Goal: Task Accomplishment & Management: Use online tool/utility

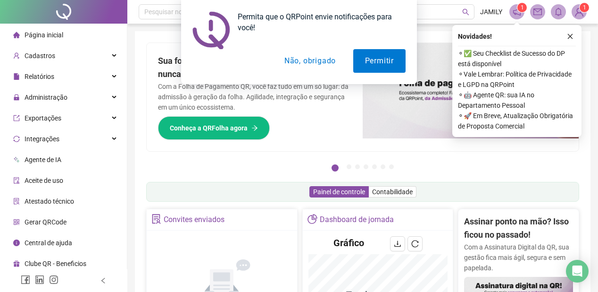
click at [569, 35] on div "Permita que o QRPoint envie notificações para você! Permitir Não, obrigado" at bounding box center [299, 42] width 598 height 84
click at [571, 36] on div "Permita que o QRPoint envie notificações para você! Permitir Não, obrigado" at bounding box center [299, 42] width 598 height 84
click at [303, 62] on button "Não, obrigado" at bounding box center [310, 61] width 75 height 24
click at [303, 62] on div "Permita que o QRPoint envie notificações para você! Permitir Não, obrigado" at bounding box center [299, 42] width 598 height 84
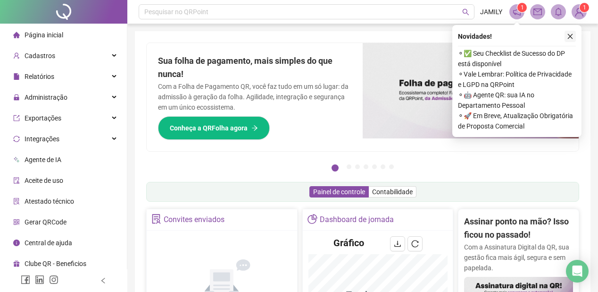
click at [570, 35] on icon "close" at bounding box center [570, 36] width 5 height 5
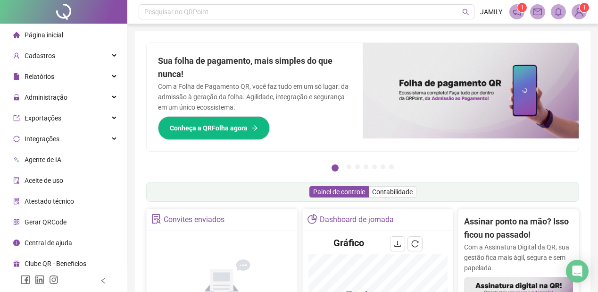
click at [432, 85] on img at bounding box center [471, 90] width 216 height 95
click at [451, 96] on img at bounding box center [471, 90] width 216 height 95
click at [106, 95] on div "Administração" at bounding box center [63, 97] width 123 height 19
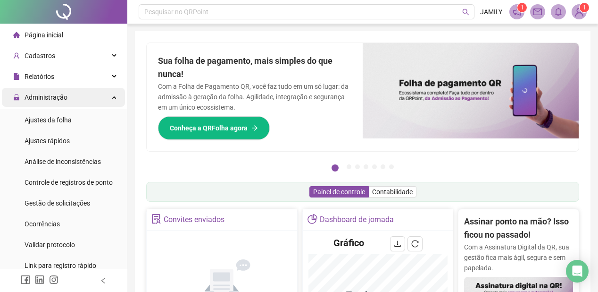
click at [106, 95] on div "Administração" at bounding box center [63, 97] width 123 height 19
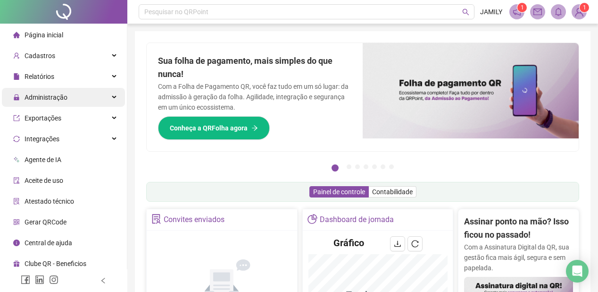
click at [106, 95] on div "Administração" at bounding box center [63, 97] width 123 height 19
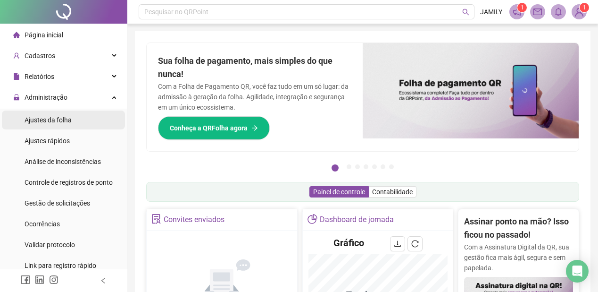
click at [65, 123] on span "Ajustes da folha" at bounding box center [48, 120] width 47 height 8
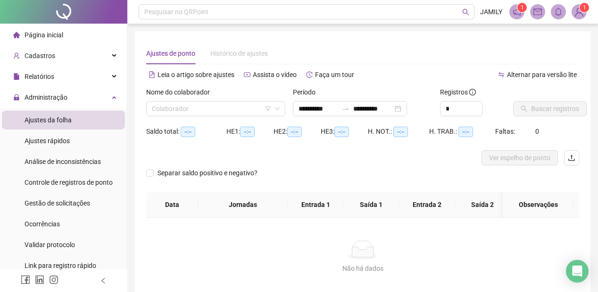
type input "**********"
click at [247, 109] on input "search" at bounding box center [211, 108] width 119 height 14
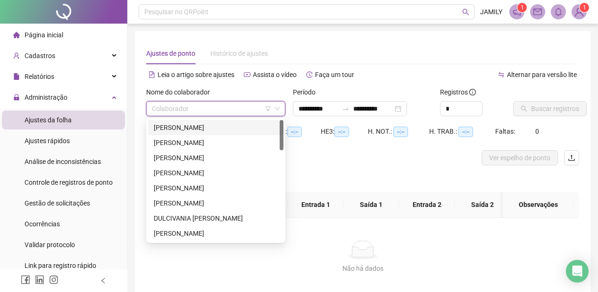
click at [250, 129] on div "[PERSON_NAME]" at bounding box center [216, 127] width 124 height 10
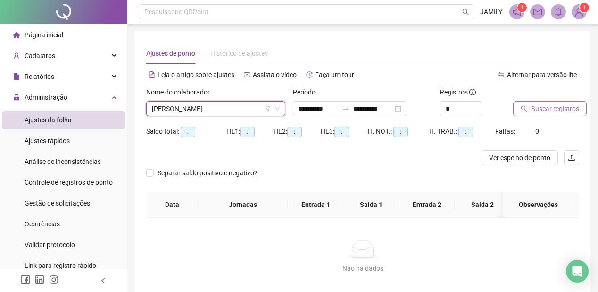
click at [544, 109] on span "Buscar registros" at bounding box center [555, 108] width 48 height 10
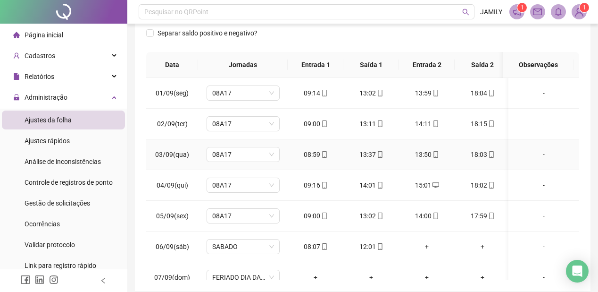
scroll to position [39, 0]
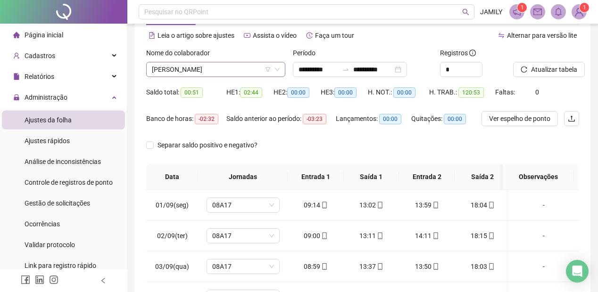
click at [207, 70] on span "[PERSON_NAME]" at bounding box center [216, 69] width 128 height 14
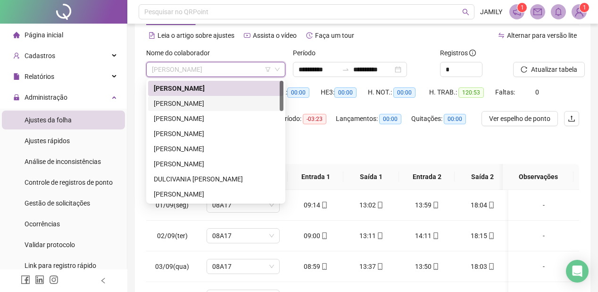
click at [208, 106] on div "[PERSON_NAME]" at bounding box center [216, 103] width 124 height 10
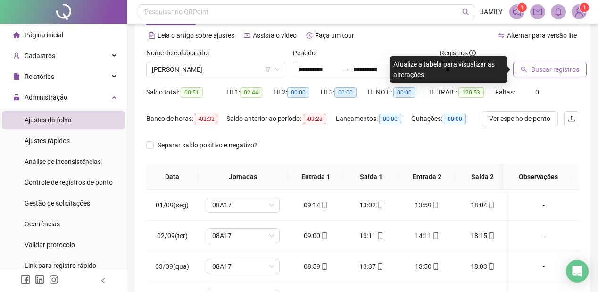
click at [555, 74] on span "Buscar registros" at bounding box center [555, 69] width 48 height 10
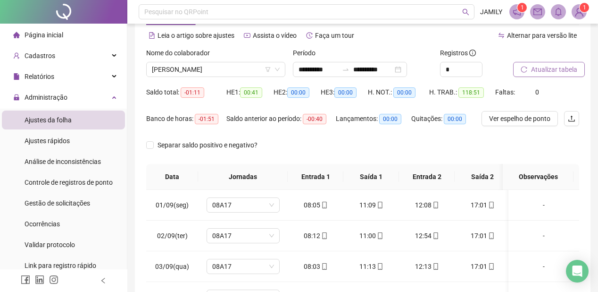
click at [549, 72] on span "Atualizar tabela" at bounding box center [554, 69] width 46 height 10
click at [236, 75] on span "[PERSON_NAME]" at bounding box center [216, 69] width 128 height 14
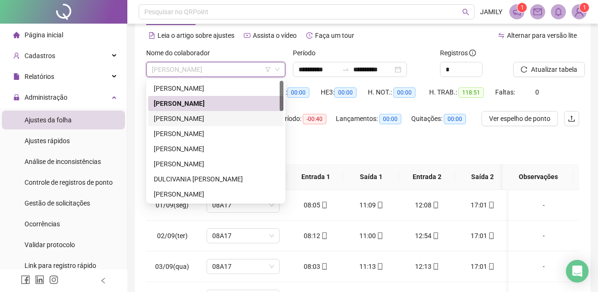
click at [226, 118] on div "[PERSON_NAME]" at bounding box center [216, 118] width 124 height 10
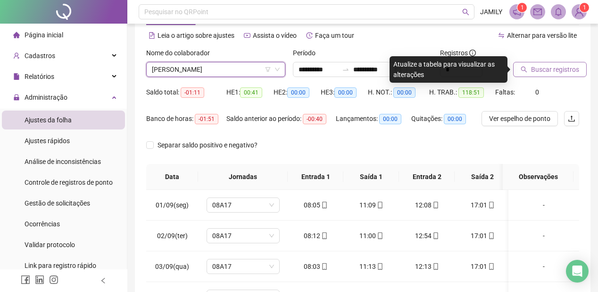
click at [542, 72] on span "Buscar registros" at bounding box center [555, 69] width 48 height 10
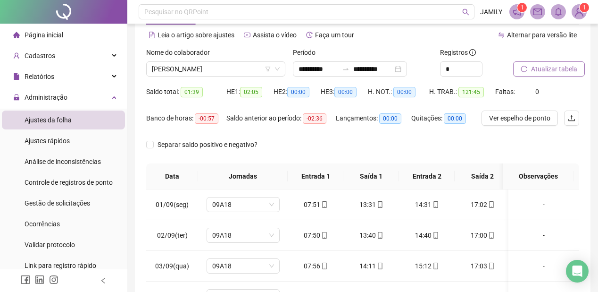
scroll to position [0, 0]
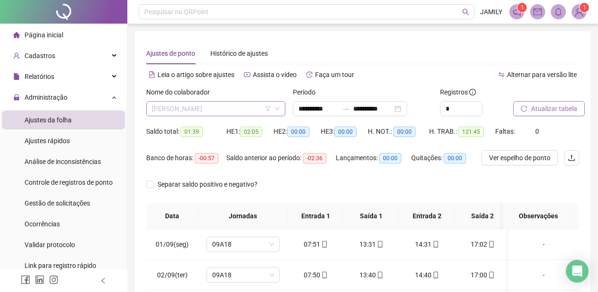
click at [245, 111] on span "[PERSON_NAME]" at bounding box center [216, 108] width 128 height 14
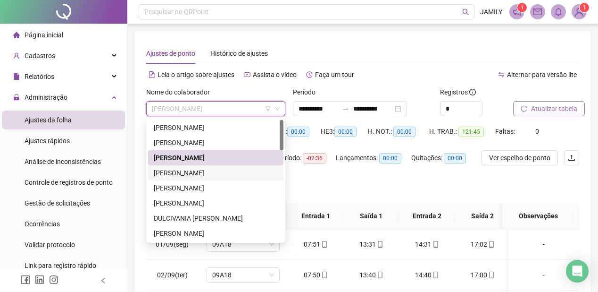
click at [213, 169] on div "[PERSON_NAME]" at bounding box center [216, 173] width 124 height 10
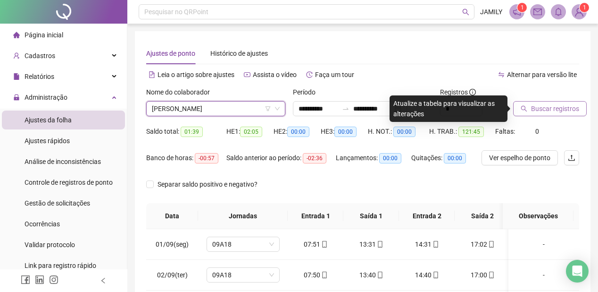
click at [543, 105] on span "Buscar registros" at bounding box center [555, 108] width 48 height 10
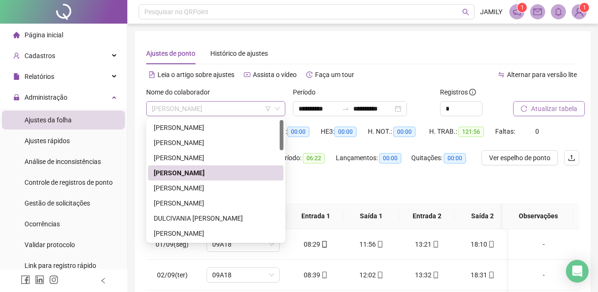
click at [207, 111] on span "[PERSON_NAME]" at bounding box center [216, 108] width 128 height 14
click at [203, 187] on div "[PERSON_NAME]" at bounding box center [216, 188] width 124 height 10
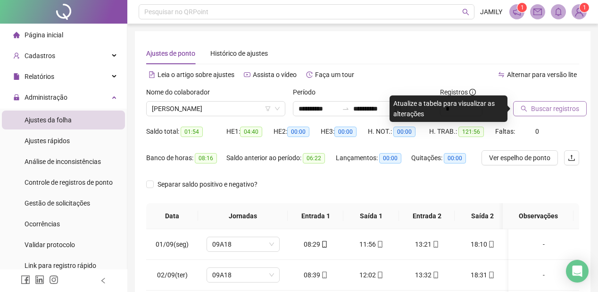
click at [550, 109] on span "Buscar registros" at bounding box center [555, 108] width 48 height 10
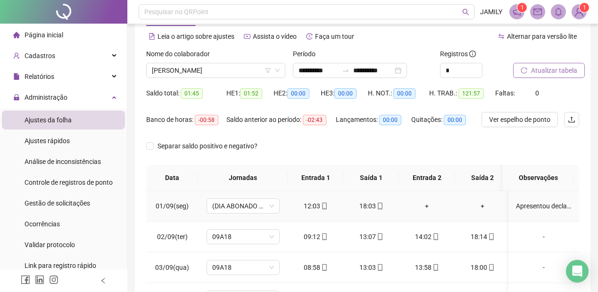
scroll to position [38, 0]
click at [243, 72] on span "[PERSON_NAME]" at bounding box center [216, 71] width 128 height 14
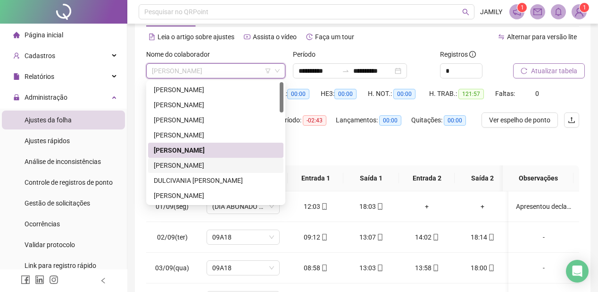
click at [208, 162] on div "[PERSON_NAME]" at bounding box center [216, 165] width 124 height 10
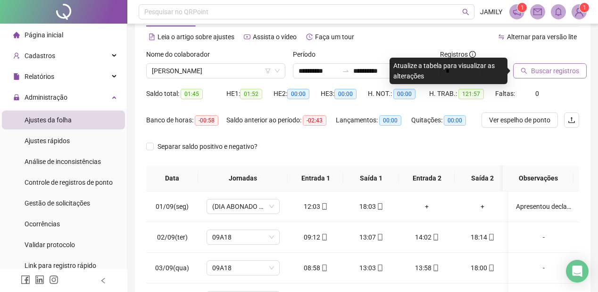
click at [552, 72] on span "Buscar registros" at bounding box center [555, 71] width 48 height 10
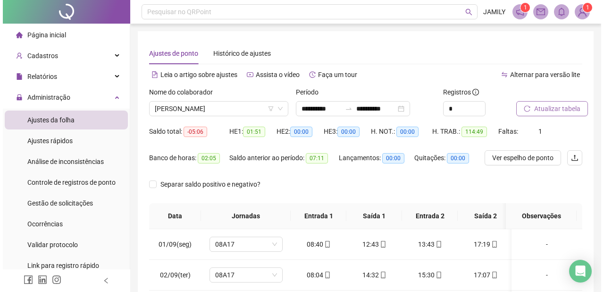
scroll to position [190, 0]
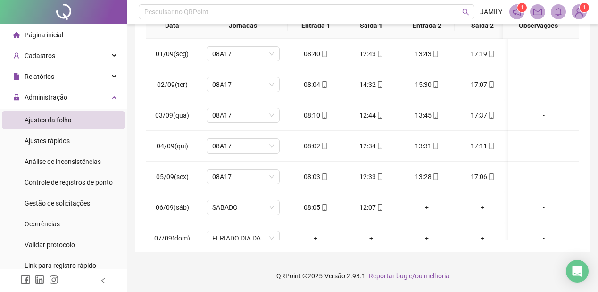
click at [579, 6] on img at bounding box center [579, 12] width 14 height 14
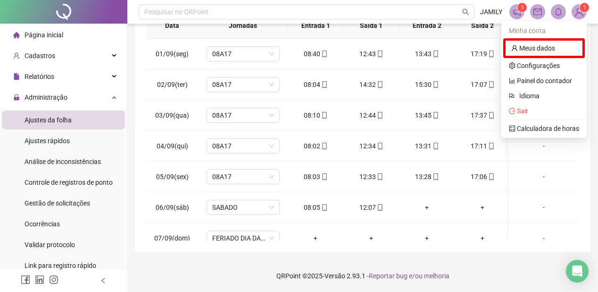
click at [579, 11] on img at bounding box center [579, 12] width 14 height 14
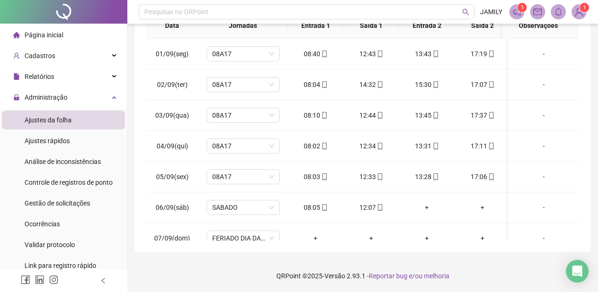
click at [579, 11] on img at bounding box center [579, 12] width 14 height 14
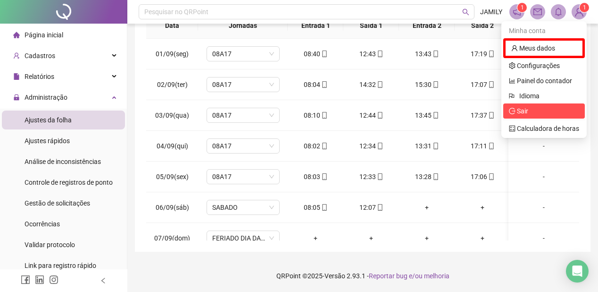
click at [526, 111] on span "Sair" at bounding box center [522, 111] width 11 height 8
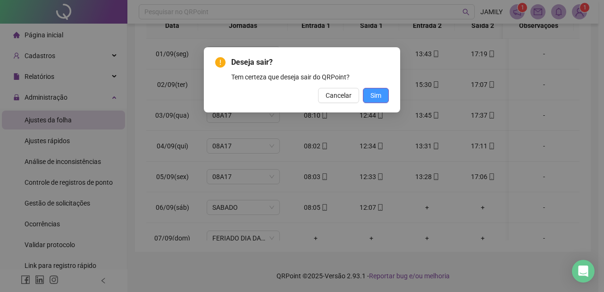
click at [380, 94] on span "Sim" at bounding box center [375, 95] width 11 height 10
